Goal: Task Accomplishment & Management: Manage account settings

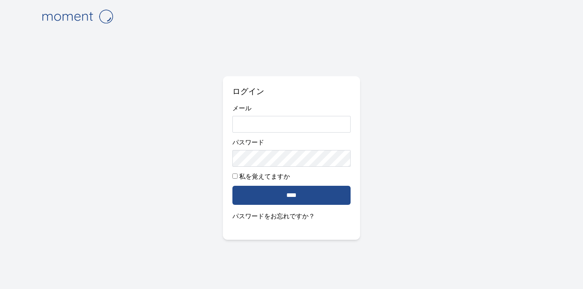
click at [291, 130] on input "メール" at bounding box center [291, 124] width 119 height 17
click at [0, 288] on com-1password-button at bounding box center [0, 289] width 0 height 0
click at [260, 129] on input "メール" at bounding box center [291, 124] width 119 height 17
click at [253, 125] on input "メール" at bounding box center [291, 124] width 119 height 17
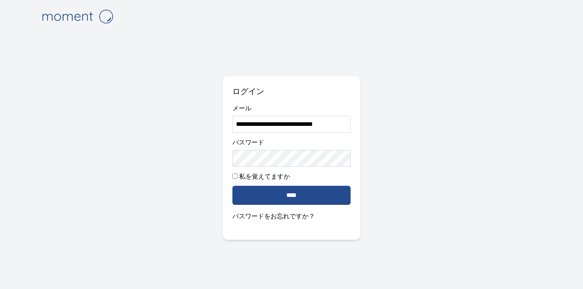
scroll to position [0, 2]
type input "**********"
click at [252, 150] on div "パスワード" at bounding box center [291, 151] width 119 height 29
click at [0, 288] on com-1password-button at bounding box center [0, 289] width 0 height 0
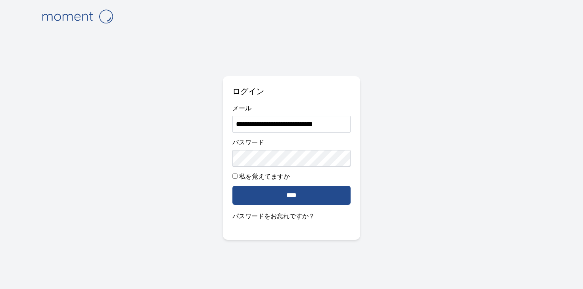
click at [0, 288] on com-1password-button at bounding box center [0, 289] width 0 height 0
click at [291, 123] on input "メール" at bounding box center [291, 124] width 119 height 17
click at [357, 120] on div "ログイン メール パスワード 私を覚えてますか **** パスワードをお忘れですか？" at bounding box center [292, 157] width 138 height 163
click at [328, 120] on input "メール" at bounding box center [291, 124] width 119 height 17
click at [0, 288] on com-1password-button at bounding box center [0, 289] width 0 height 0
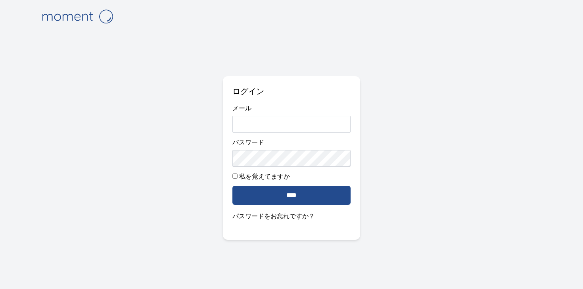
click at [0, 288] on com-1password-button at bounding box center [0, 289] width 0 height 0
click at [285, 123] on input "メール" at bounding box center [291, 124] width 119 height 17
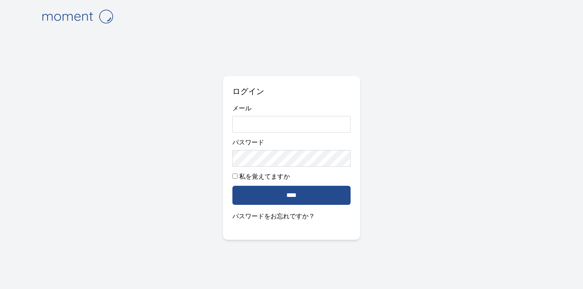
click at [285, 123] on input "メール" at bounding box center [291, 124] width 119 height 17
click at [0, 288] on com-1password-button at bounding box center [0, 289] width 0 height 0
click at [259, 125] on input "メール" at bounding box center [291, 124] width 119 height 17
click at [250, 215] on font "パスワードをお忘れですか？" at bounding box center [273, 215] width 82 height 9
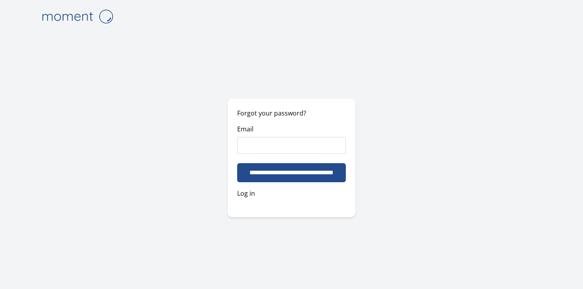
click at [255, 147] on input "Email" at bounding box center [291, 145] width 109 height 17
type input "**********"
click at [232, 163] on input "**********" at bounding box center [291, 172] width 119 height 19
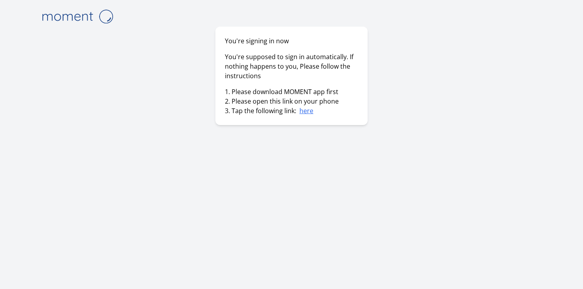
click at [311, 112] on link "here" at bounding box center [306, 110] width 14 height 9
click at [96, 29] on div "You're signing in now You're supposed to sign in automatically. If nothing happ…" at bounding box center [292, 144] width 508 height 289
click at [87, 19] on img at bounding box center [77, 16] width 79 height 20
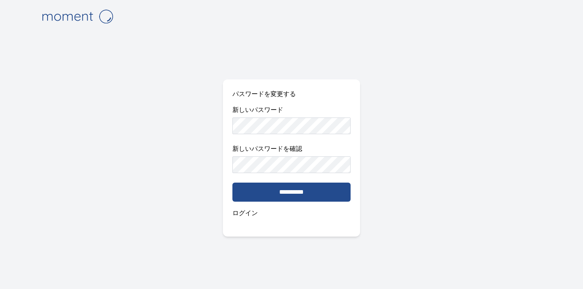
click at [0, 288] on com-1password-button at bounding box center [0, 289] width 0 height 0
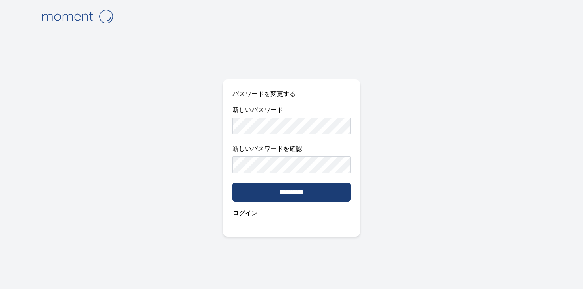
click at [331, 196] on input "**********" at bounding box center [291, 191] width 119 height 19
type input "**********"
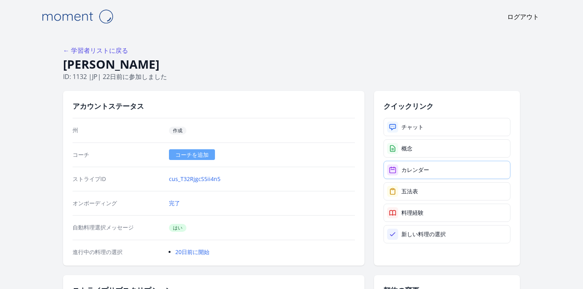
click at [415, 176] on link "カレンダー" at bounding box center [447, 170] width 127 height 18
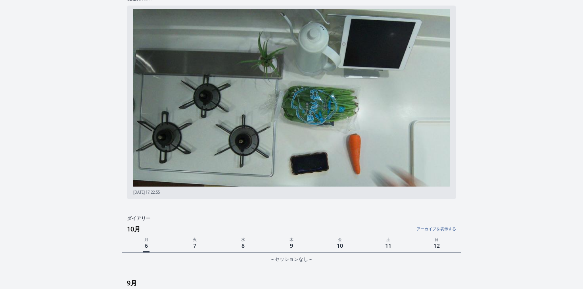
scroll to position [47, 0]
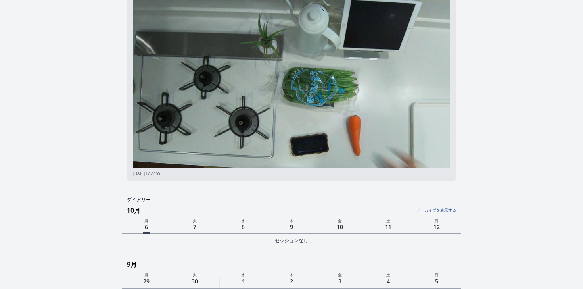
click at [438, 212] on link "アーカイブを表示する" at bounding box center [399, 208] width 113 height 10
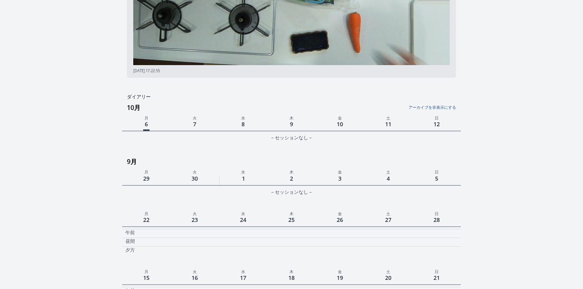
scroll to position [133, 0]
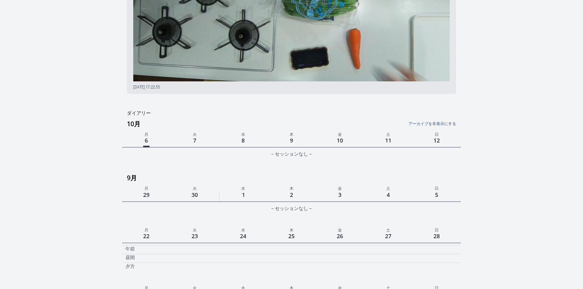
click at [436, 121] on link "アーカイブを非表示にする" at bounding box center [399, 121] width 113 height 10
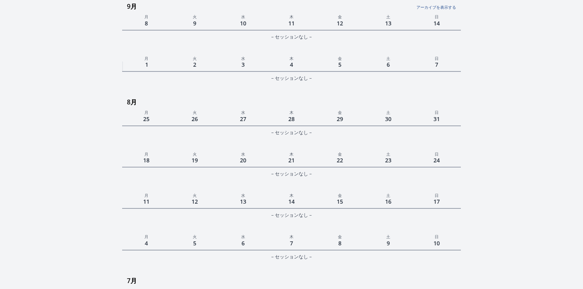
scroll to position [498, 0]
